Goal: Ask a question: Seek information or help from site administrators or community

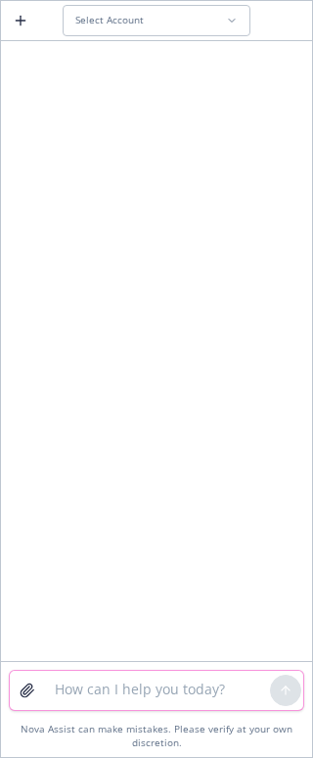
click at [158, 695] on textarea at bounding box center [156, 690] width 227 height 39
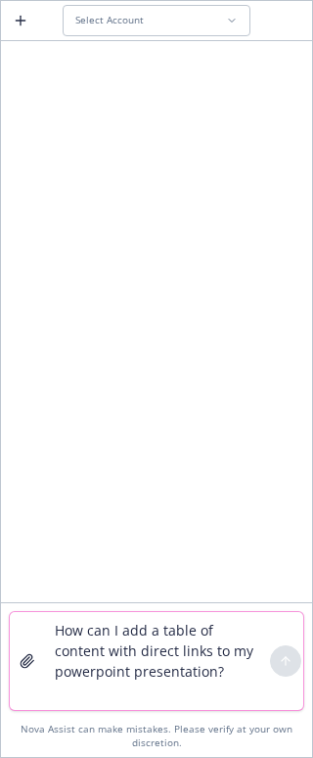
type textarea "How can I add a table of content with direct links to my powerpoint presentatio…"
click at [186, 18] on div "Select Account" at bounding box center [150, 20] width 151 height 13
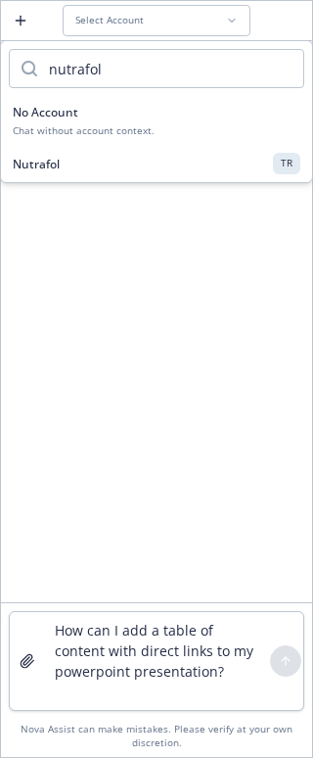
type input "nutrafol"
click at [154, 157] on div "Nutrafol TR" at bounding box center [157, 163] width 288 height 21
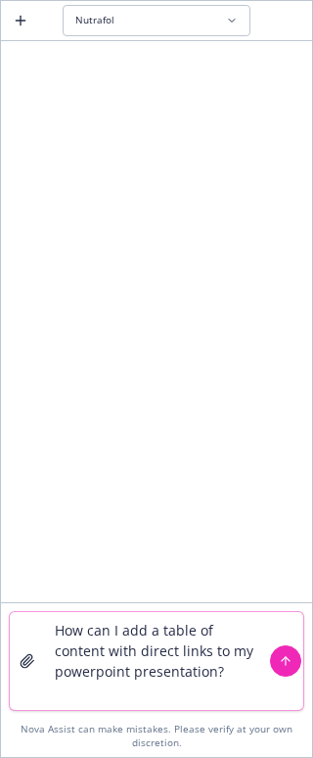
click at [299, 662] on button "submit" at bounding box center [285, 660] width 31 height 31
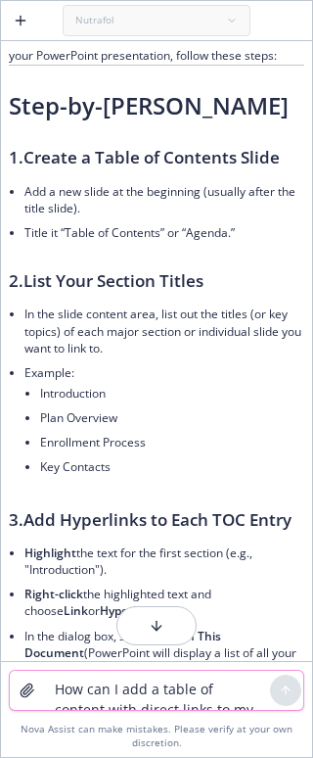
scroll to position [95, 0]
